Goal: Task Accomplishment & Management: Manage account settings

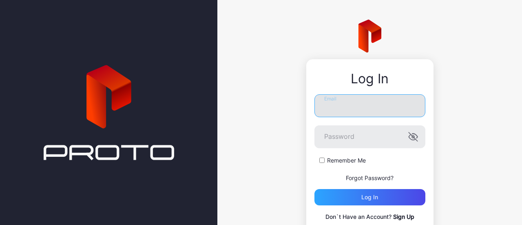
click at [361, 110] on input "Email" at bounding box center [370, 105] width 111 height 23
click at [348, 108] on input "Email" at bounding box center [370, 105] width 111 height 23
type input "**********"
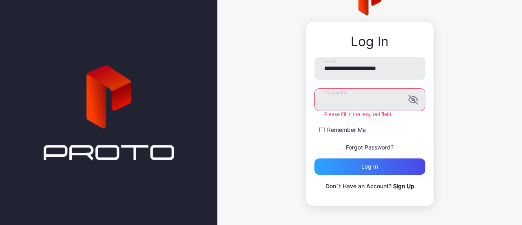
scroll to position [37, 0]
click at [400, 188] on link "Sign Up" at bounding box center [403, 185] width 21 height 7
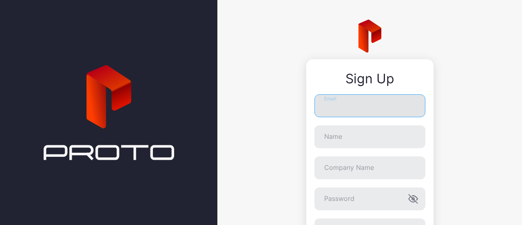
click at [325, 110] on input "Email" at bounding box center [370, 105] width 111 height 23
type input "**********"
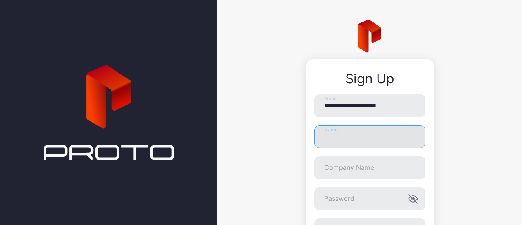
click at [358, 141] on input "Name" at bounding box center [370, 136] width 111 height 23
type input "**********"
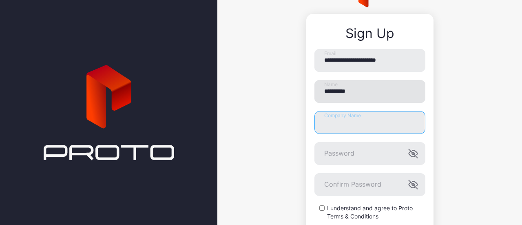
scroll to position [49, 0]
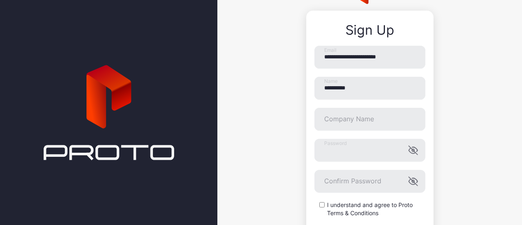
click at [342, 194] on form "**********" at bounding box center [370, 144] width 111 height 196
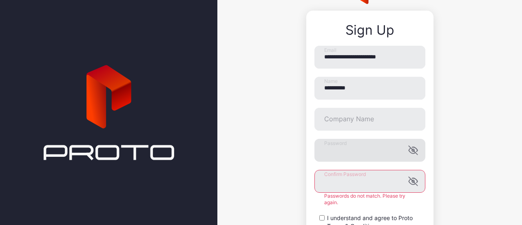
click at [411, 154] on icon "button" at bounding box center [413, 150] width 9 height 9
click at [411, 154] on icon "button" at bounding box center [414, 150] width 10 height 10
click at [409, 184] on icon "button" at bounding box center [412, 181] width 7 height 5
click at [410, 149] on icon "button" at bounding box center [414, 150] width 10 height 10
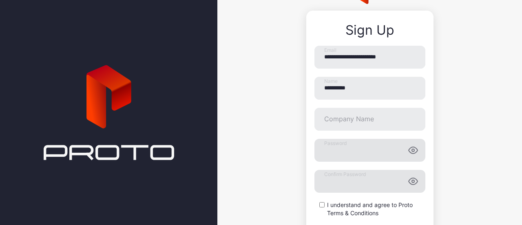
scroll to position [115, 0]
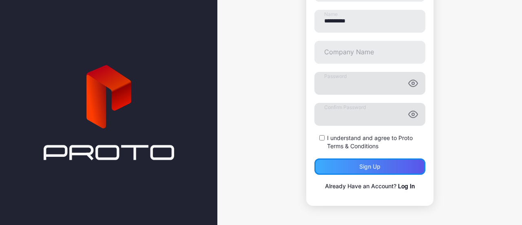
click at [360, 165] on div "Sign up" at bounding box center [370, 166] width 21 height 7
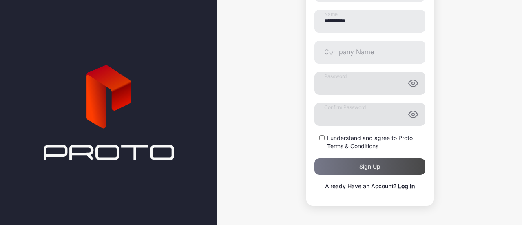
scroll to position [0, 0]
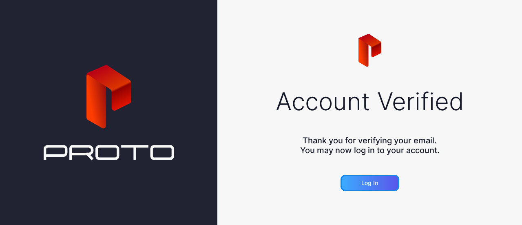
click at [367, 186] on div "Log in" at bounding box center [370, 183] width 17 height 7
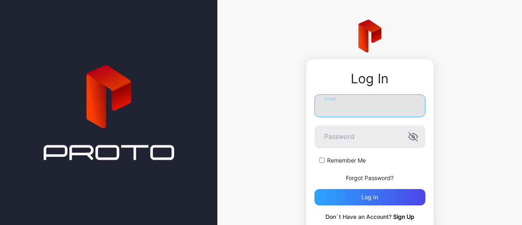
click at [392, 100] on input "Email" at bounding box center [370, 105] width 111 height 23
type input "**********"
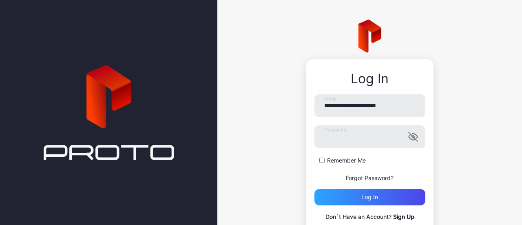
click at [333, 158] on label "Remember Me" at bounding box center [346, 160] width 39 height 8
click at [353, 198] on div "Log in" at bounding box center [370, 197] width 111 height 16
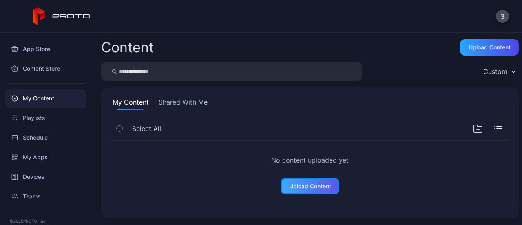
click at [304, 189] on div "Upload Content" at bounding box center [310, 186] width 42 height 7
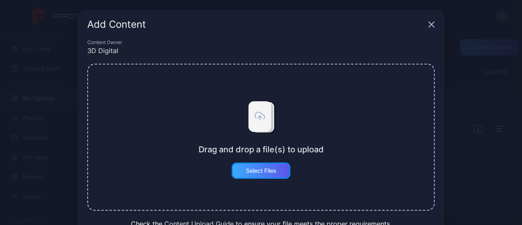
click at [254, 173] on div "Select Files" at bounding box center [261, 170] width 31 height 7
click at [428, 24] on icon "button" at bounding box center [431, 24] width 7 height 7
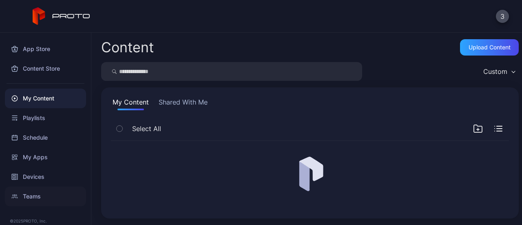
click at [33, 197] on div "Teams" at bounding box center [45, 196] width 81 height 20
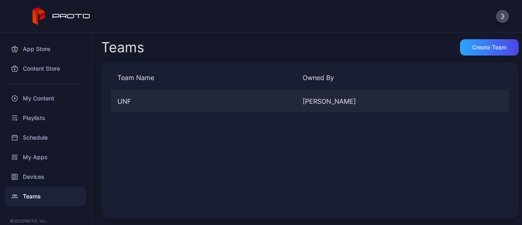
click at [167, 105] on div "UNF" at bounding box center [203, 101] width 185 height 10
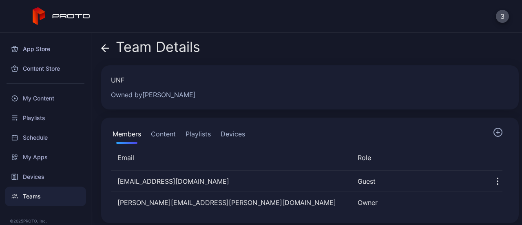
scroll to position [4, 0]
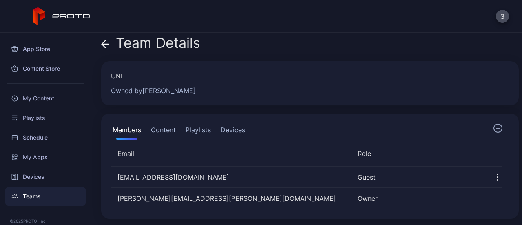
click at [168, 130] on button "Content" at bounding box center [163, 131] width 28 height 16
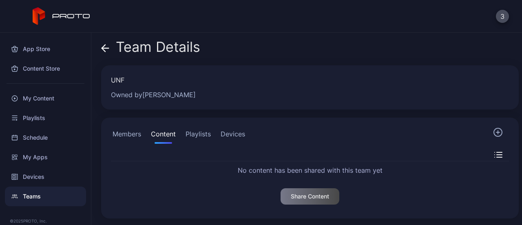
click at [206, 129] on button "Playlists" at bounding box center [198, 135] width 29 height 16
click at [234, 135] on button "Devices" at bounding box center [233, 135] width 28 height 16
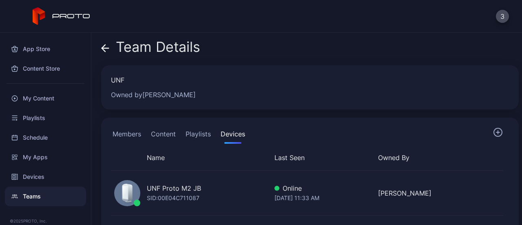
click at [178, 132] on button "Content" at bounding box center [163, 135] width 28 height 16
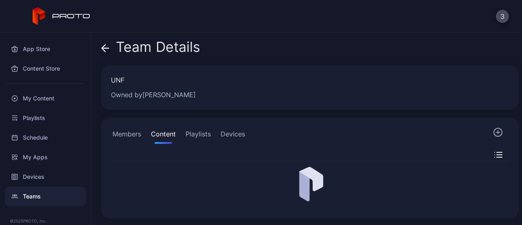
click at [126, 131] on button "Members" at bounding box center [127, 135] width 32 height 16
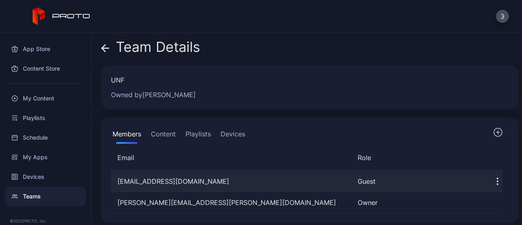
click at [493, 180] on icon "button" at bounding box center [498, 181] width 10 height 10
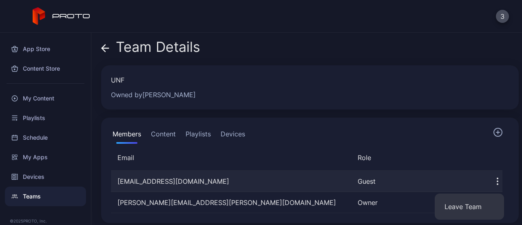
click at [493, 180] on icon "button" at bounding box center [498, 181] width 10 height 10
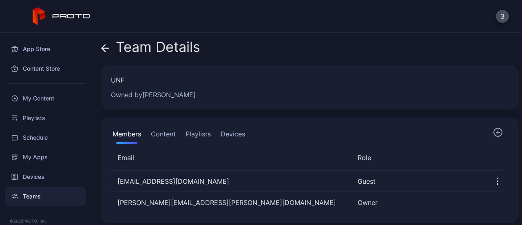
click at [167, 135] on button "Content" at bounding box center [163, 135] width 28 height 16
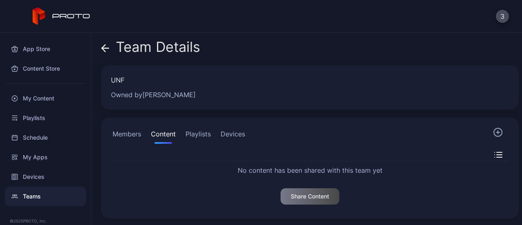
click at [196, 136] on button "Playlists" at bounding box center [198, 135] width 29 height 16
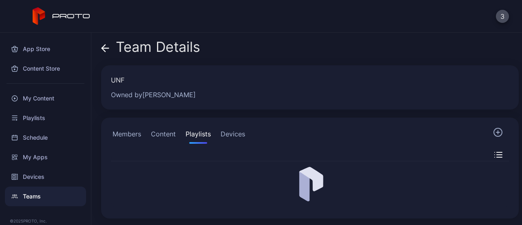
click at [131, 140] on button "Members" at bounding box center [127, 135] width 32 height 16
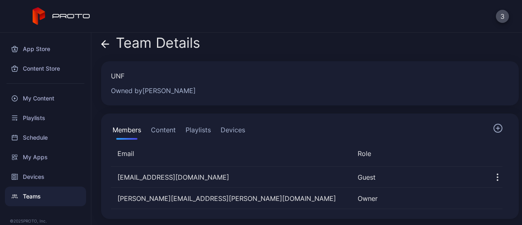
scroll to position [4, 0]
click at [169, 134] on button "Content" at bounding box center [163, 131] width 28 height 16
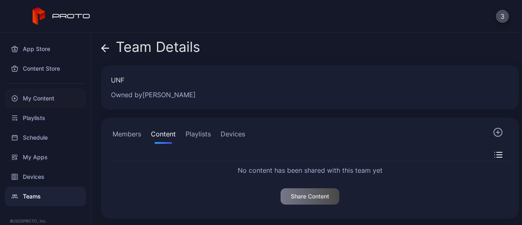
click at [30, 100] on div "My Content" at bounding box center [45, 99] width 81 height 20
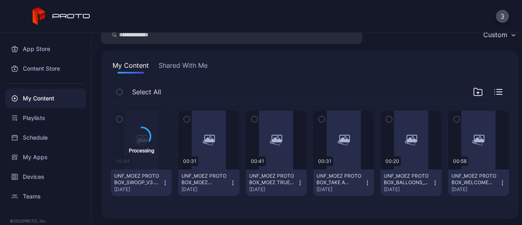
scroll to position [35, 0]
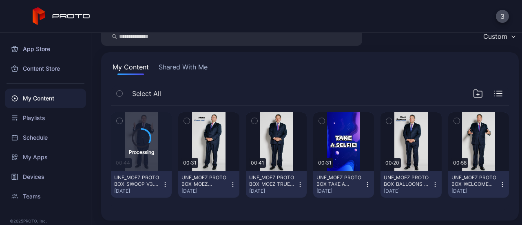
click at [297, 184] on icon "button" at bounding box center [300, 184] width 7 height 7
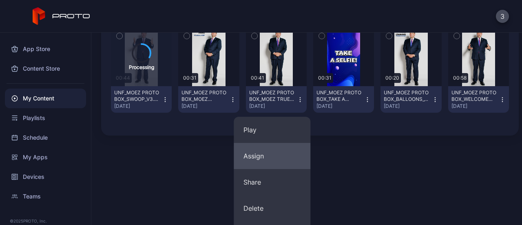
click at [269, 159] on button "Assign" at bounding box center [272, 156] width 77 height 26
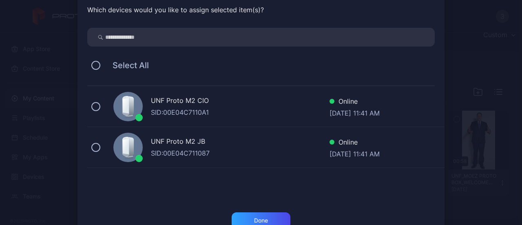
scroll to position [46, 0]
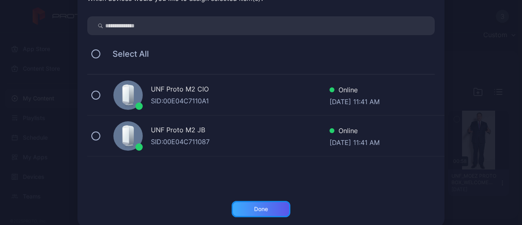
click at [264, 207] on div "Done" at bounding box center [261, 209] width 59 height 16
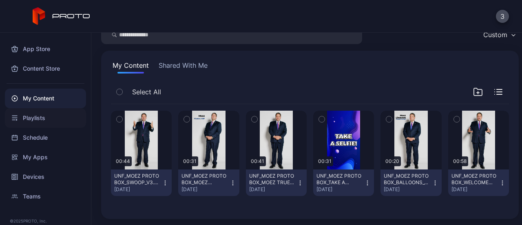
click at [42, 124] on div "Playlists" at bounding box center [45, 118] width 81 height 20
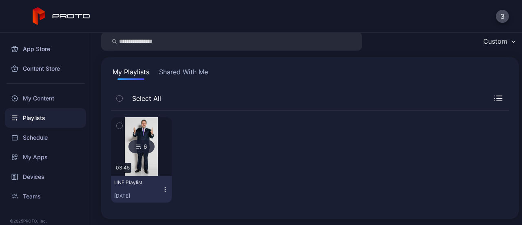
scroll to position [29, 0]
click at [165, 190] on icon "button" at bounding box center [165, 190] width 0 height 0
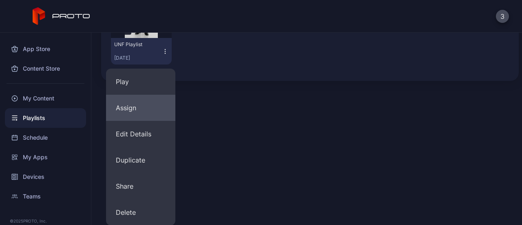
click at [136, 103] on button "Assign" at bounding box center [140, 108] width 69 height 26
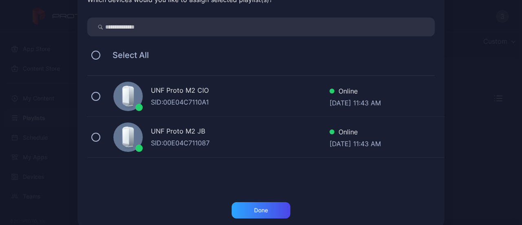
scroll to position [45, 0]
click at [202, 85] on div "UNF Proto M2 CIO" at bounding box center [240, 91] width 179 height 12
click at [184, 108] on div "UNF Proto M2 CIO SID: 00E04C7110A1 Online Aug 25, 2025 at 11:43 AM" at bounding box center [265, 95] width 357 height 41
click at [172, 148] on div "UNF Proto M2 JB SID: 00E04C711087 Online Aug 25, 2025 at 11:43 AM" at bounding box center [265, 136] width 357 height 41
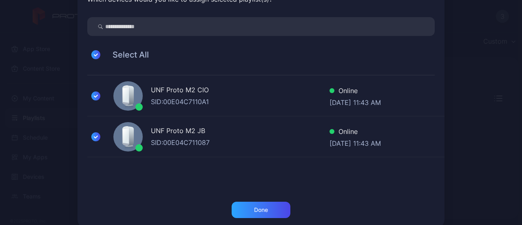
click at [451, 161] on div "Assign Playlist(s) Which devices would you like to assign selected playlist(s)?…" at bounding box center [261, 96] width 522 height 282
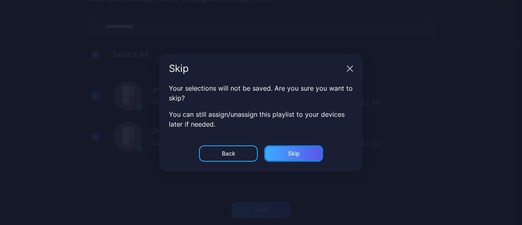
click at [298, 149] on div "Skip" at bounding box center [293, 153] width 59 height 16
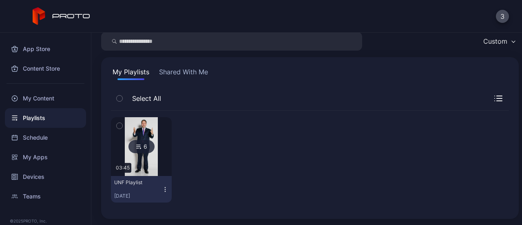
click at [166, 191] on icon "button" at bounding box center [165, 189] width 7 height 7
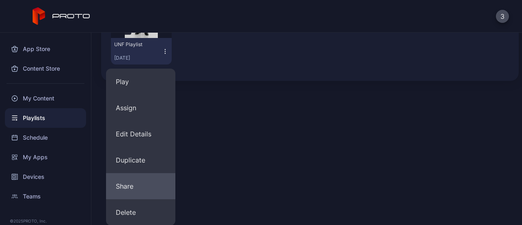
click at [140, 188] on button "Share" at bounding box center [140, 186] width 69 height 26
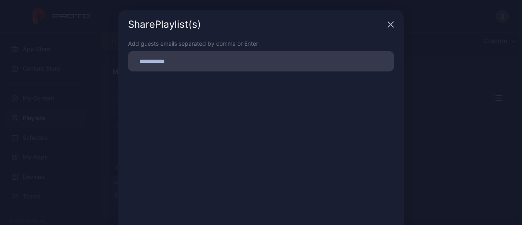
scroll to position [30, 0]
click at [388, 23] on icon "button" at bounding box center [391, 24] width 7 height 7
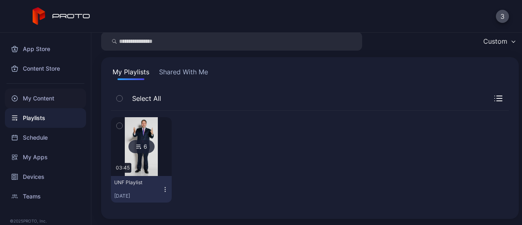
click at [57, 92] on div "My Content" at bounding box center [45, 99] width 81 height 20
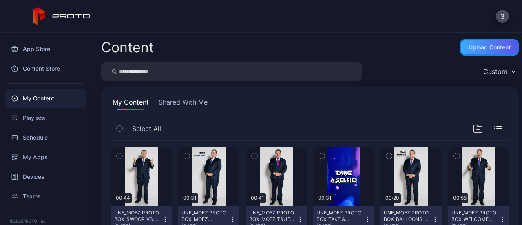
click at [486, 41] on div "Upload Content" at bounding box center [489, 47] width 59 height 16
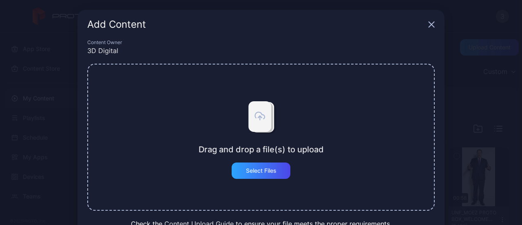
click at [428, 22] on icon "button" at bounding box center [431, 24] width 7 height 7
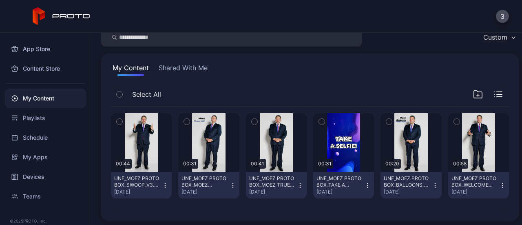
scroll to position [34, 0]
click at [48, 122] on div "Playlists" at bounding box center [45, 118] width 81 height 20
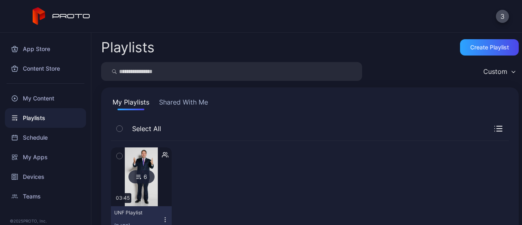
scroll to position [30, 0]
